Goal: Task Accomplishment & Management: Manage account settings

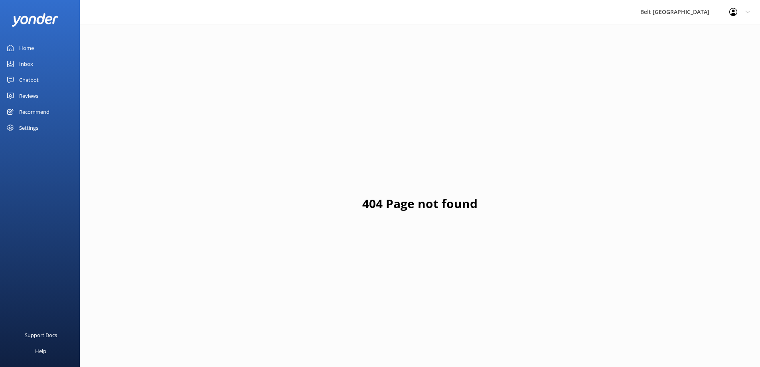
click at [32, 95] on div "Reviews" at bounding box center [28, 96] width 19 height 16
